Goal: Navigation & Orientation: Understand site structure

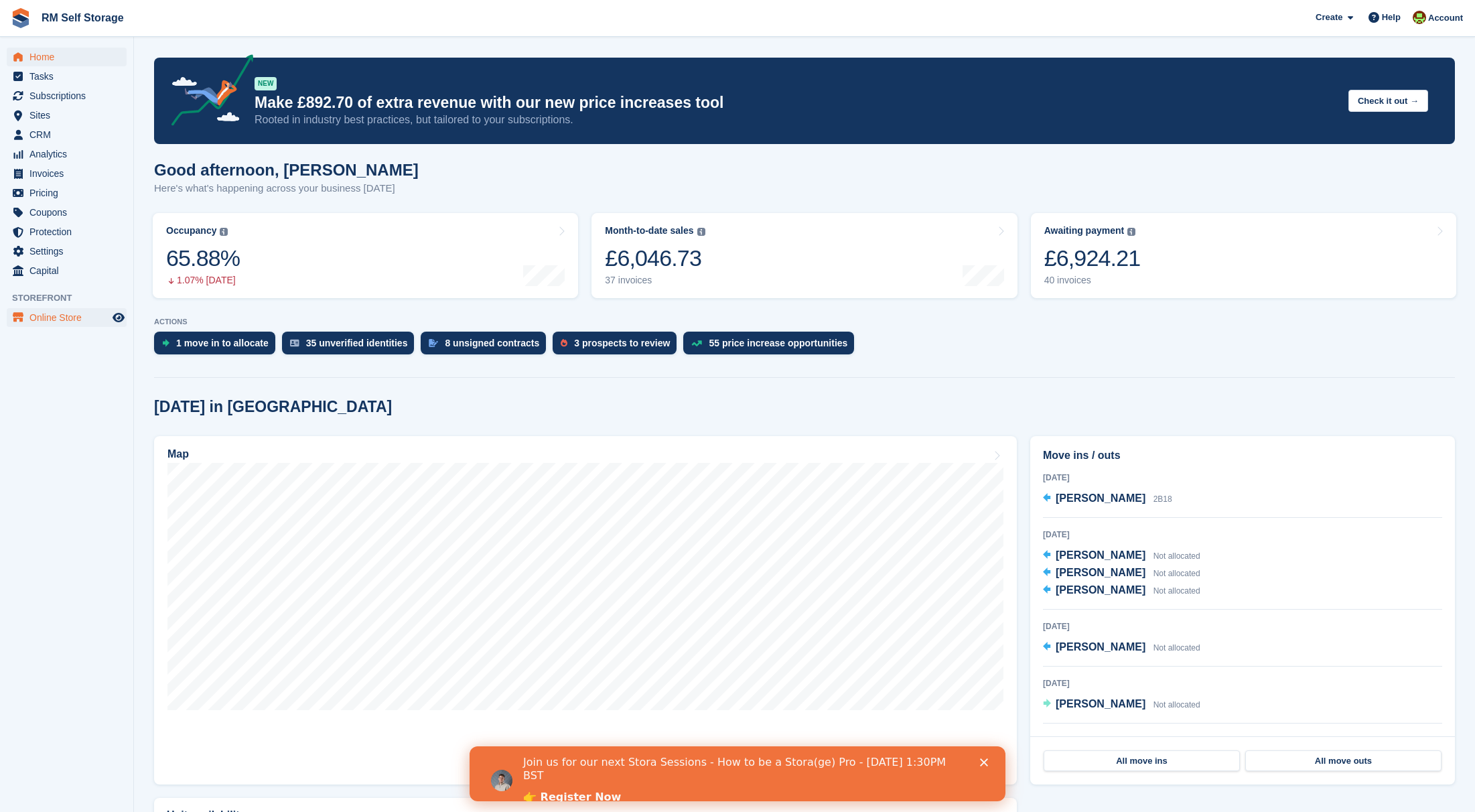
click at [37, 317] on span "Online Store" at bounding box center [69, 317] width 80 height 19
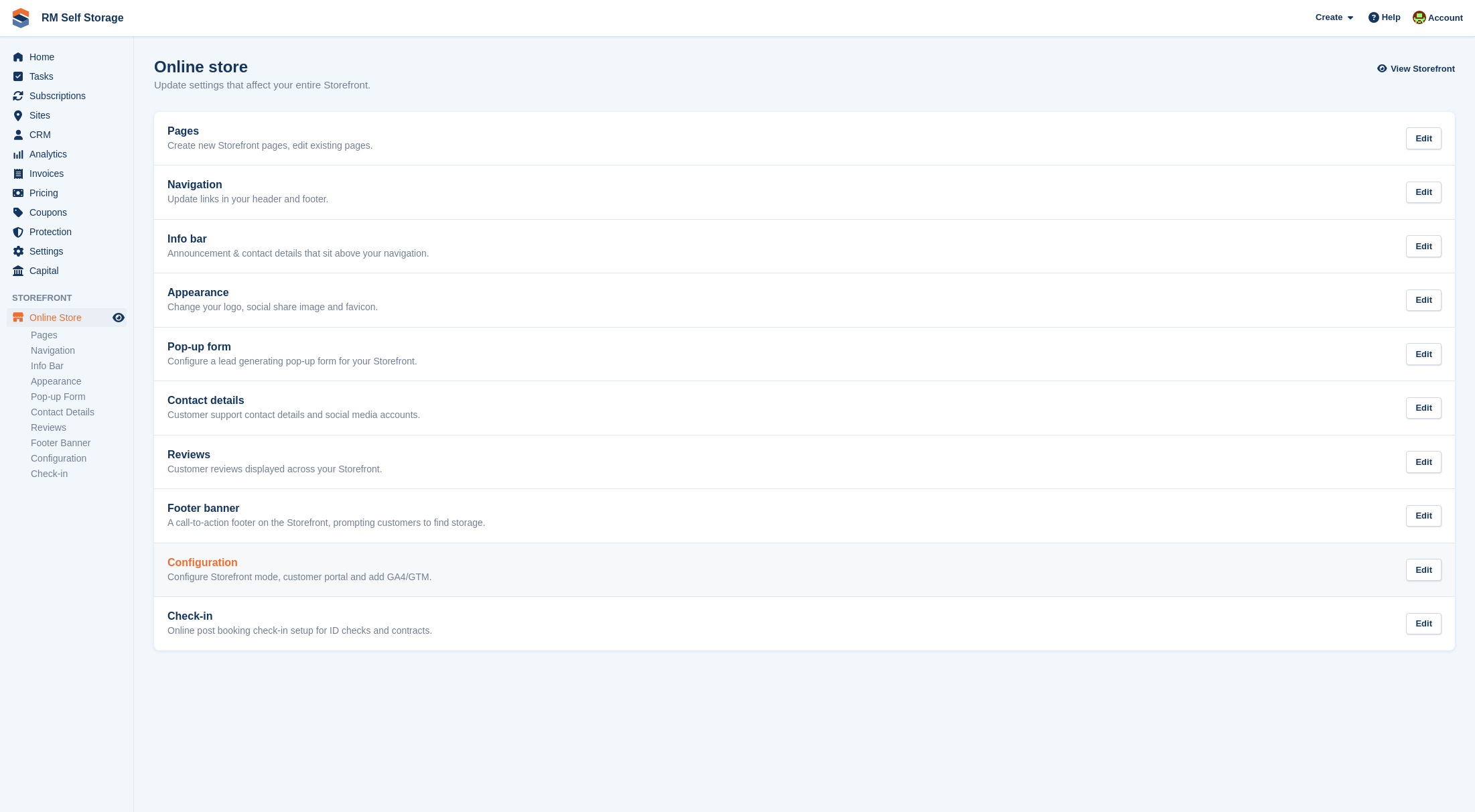
click at [316, 557] on h2 "Configuration" at bounding box center [300, 563] width 265 height 12
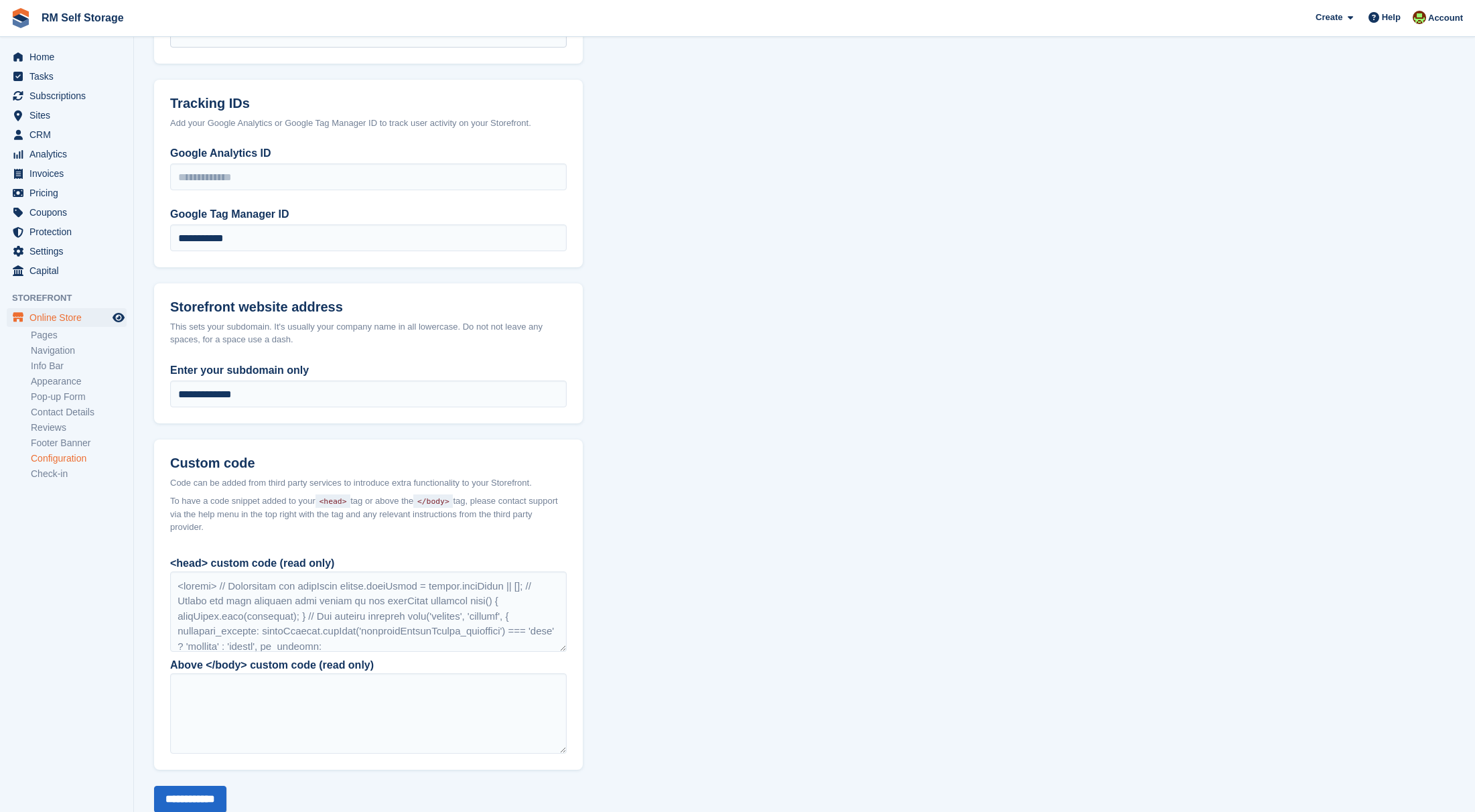
scroll to position [629, 0]
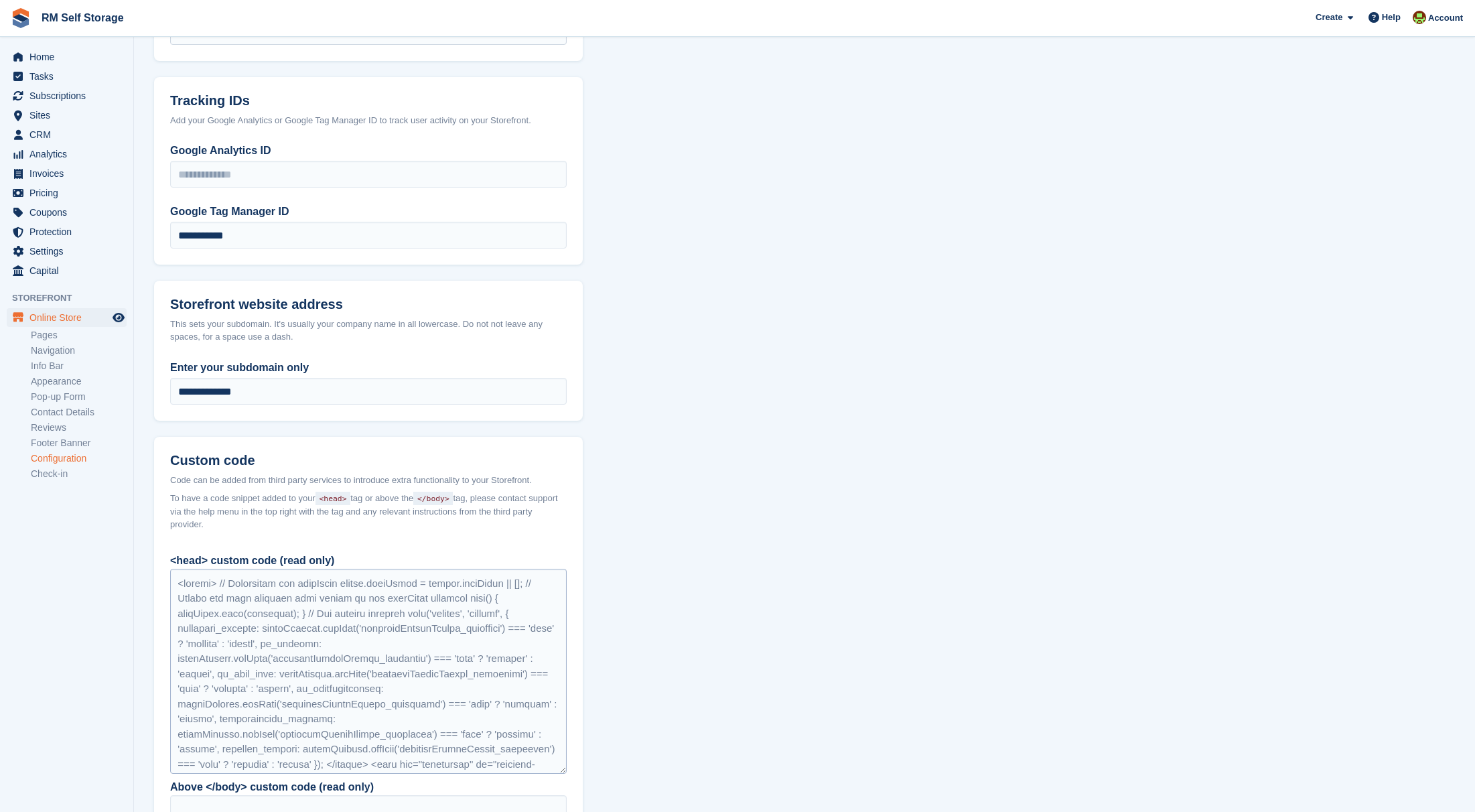
click at [582, 765] on div "<head> custom code (read only) Above </body> custom code (read only)" at bounding box center [368, 718] width 429 height 347
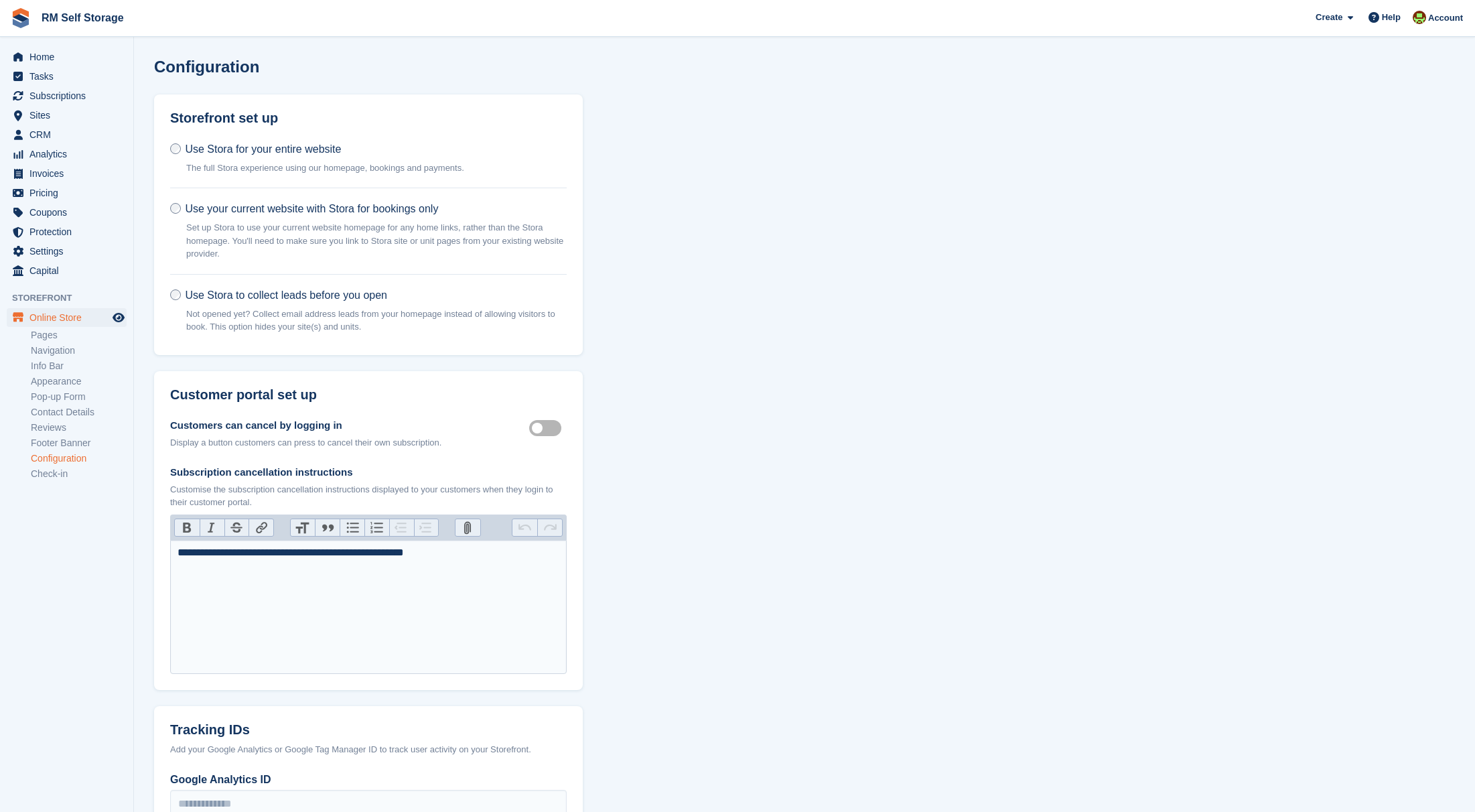
scroll to position [0, 0]
click at [41, 253] on span "Settings" at bounding box center [69, 251] width 80 height 19
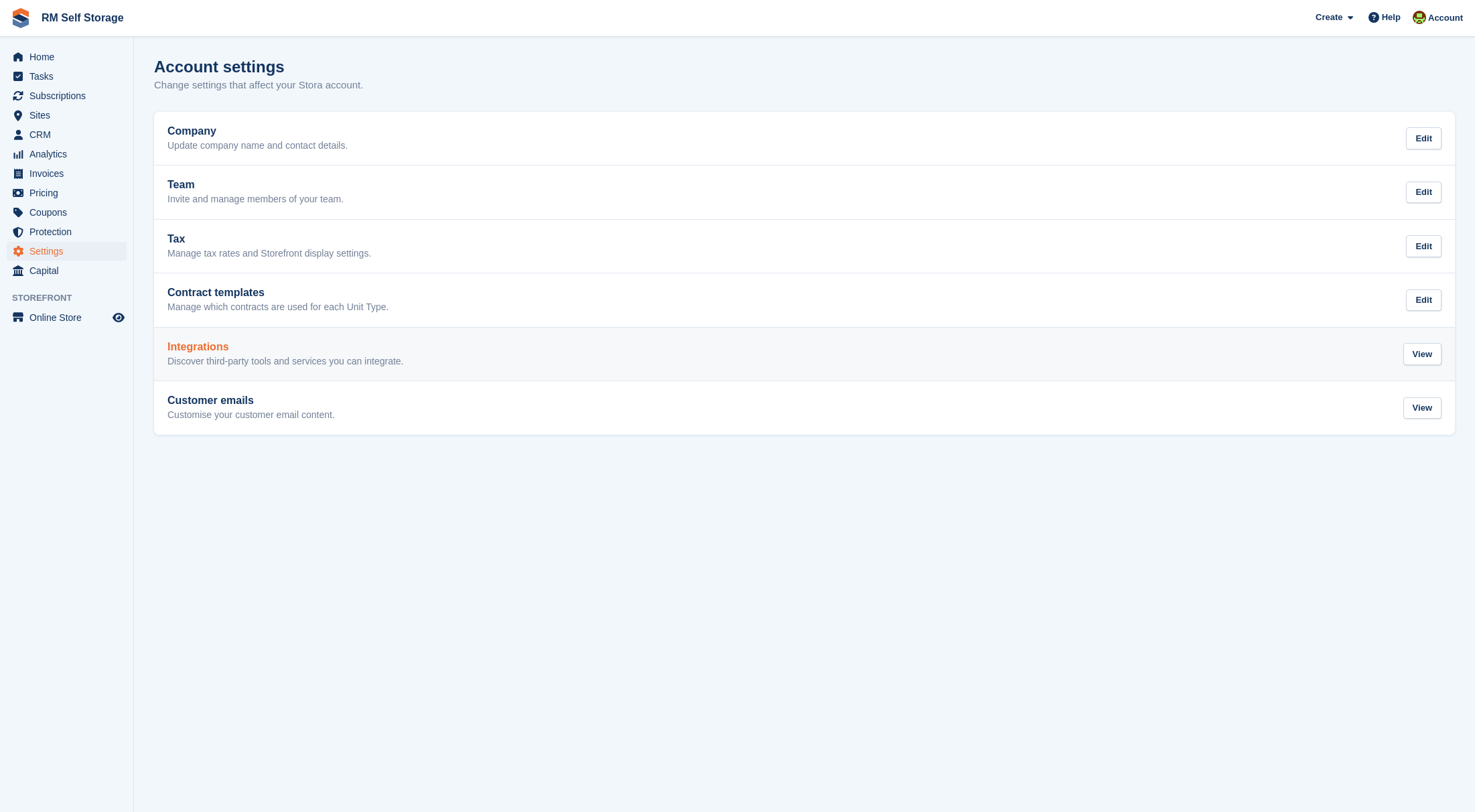
click at [187, 350] on h2 "Integrations" at bounding box center [286, 347] width 236 height 12
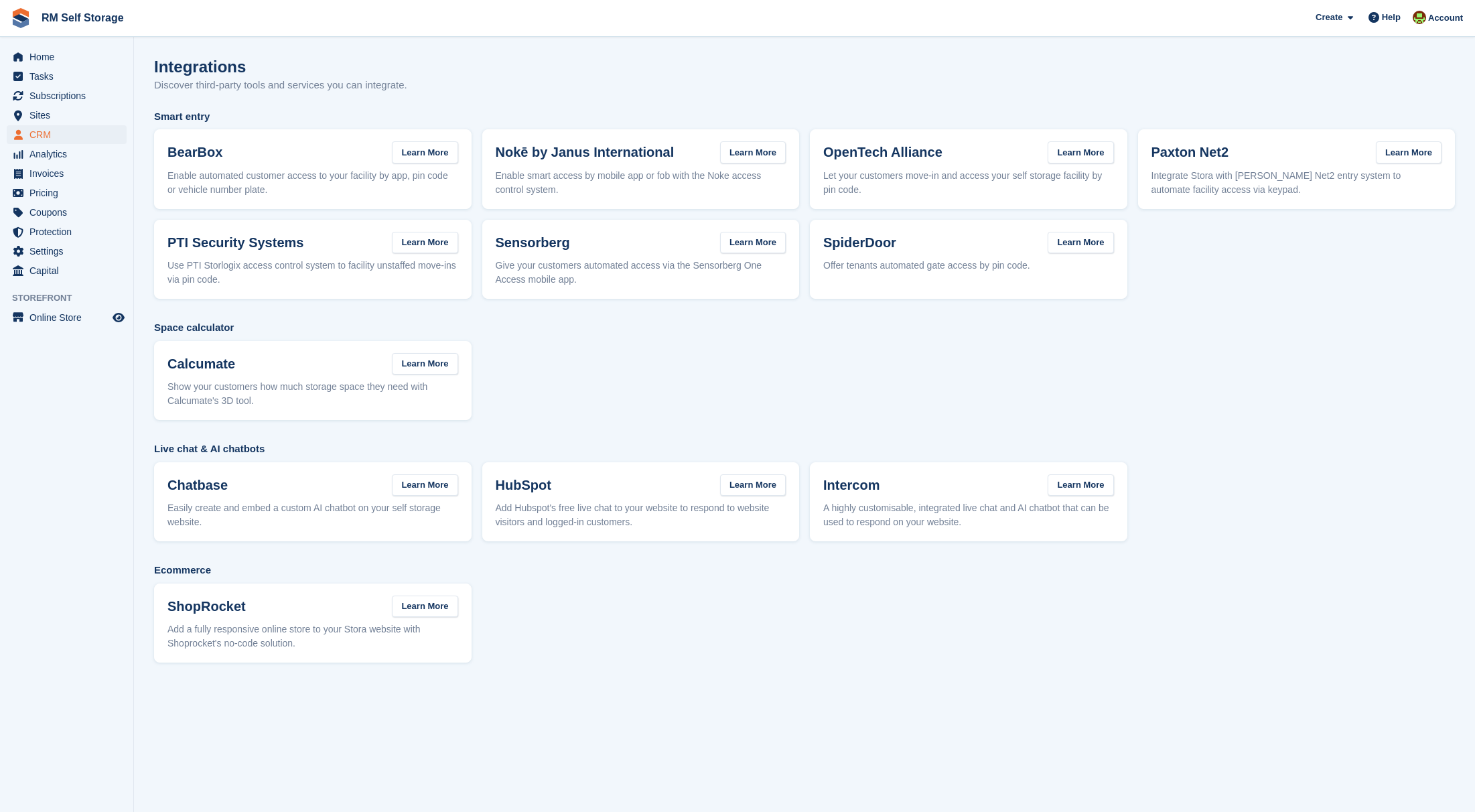
click at [41, 136] on span "CRM" at bounding box center [69, 135] width 80 height 19
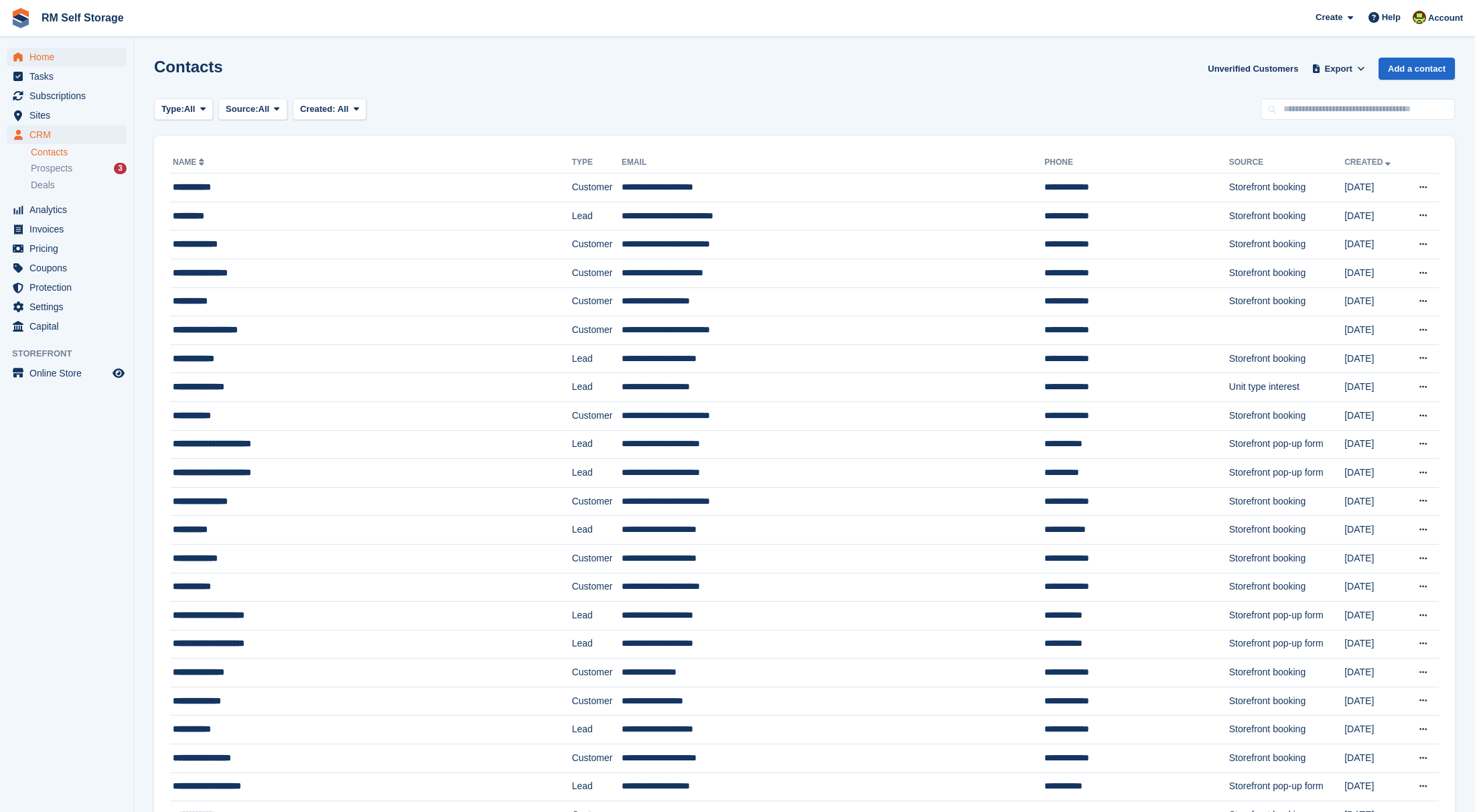
click at [43, 58] on span "Home" at bounding box center [69, 57] width 80 height 19
